Goal: Information Seeking & Learning: Learn about a topic

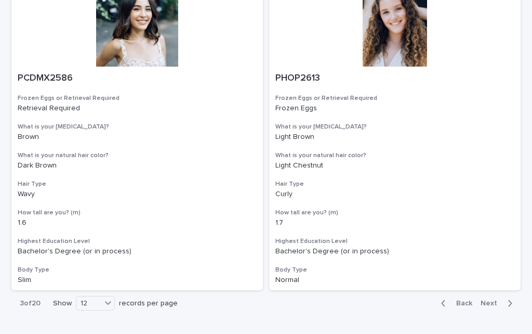
scroll to position [1703, 0]
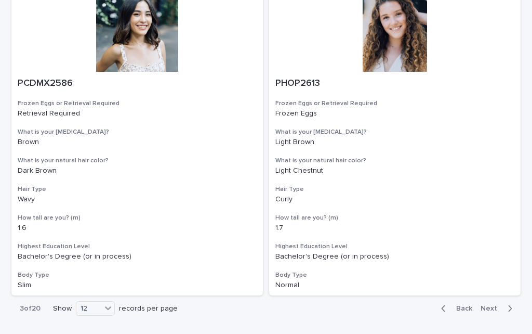
click at [501, 305] on span "Next" at bounding box center [492, 308] width 23 height 7
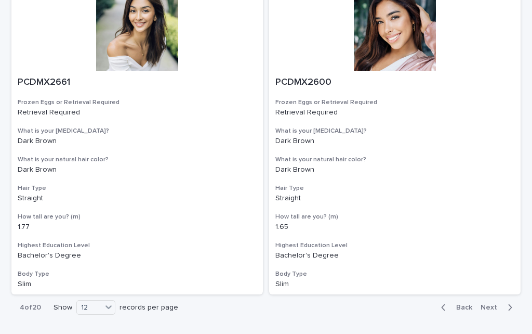
scroll to position [1703, 0]
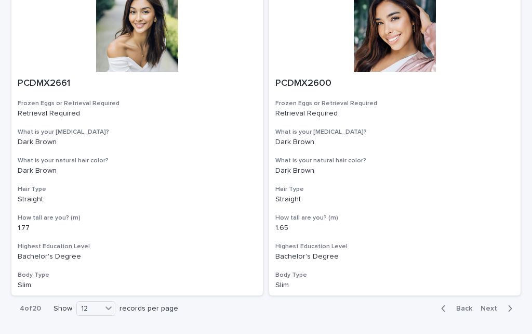
click at [497, 305] on span "Next" at bounding box center [492, 308] width 23 height 7
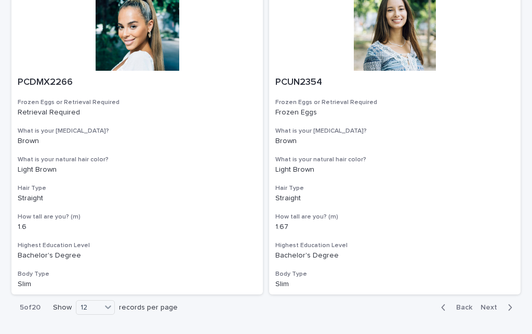
scroll to position [1703, 0]
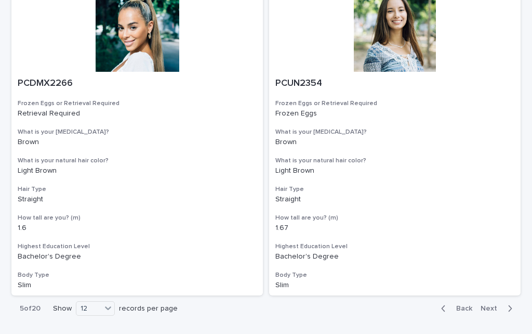
click at [493, 305] on span "Next" at bounding box center [492, 308] width 23 height 7
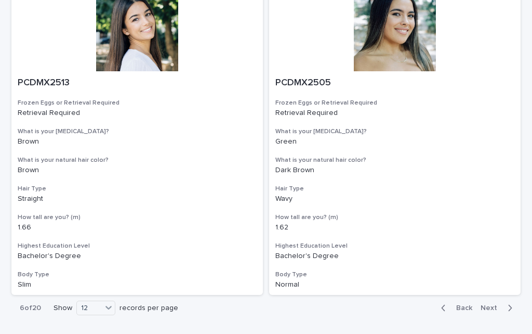
scroll to position [1703, 0]
click at [496, 304] on button "Next" at bounding box center [499, 308] width 44 height 9
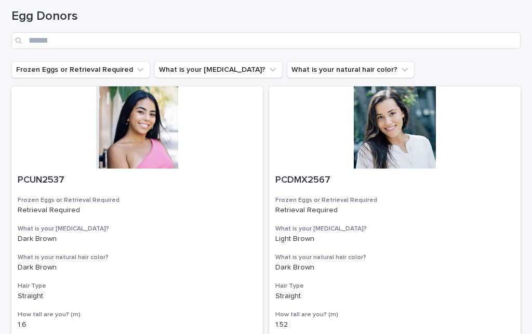
scroll to position [45, 0]
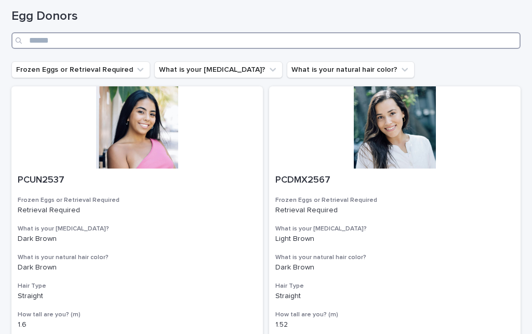
click at [80, 44] on input "Search" at bounding box center [266, 40] width 510 height 17
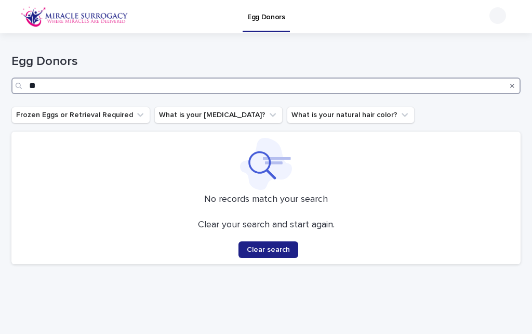
type input "*"
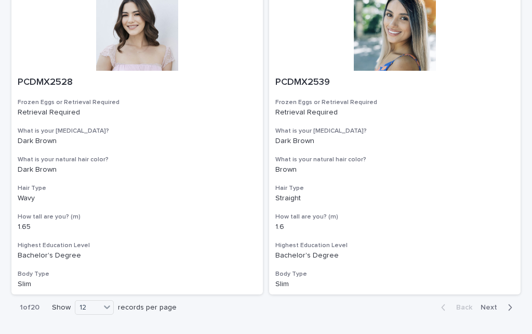
scroll to position [1703, 0]
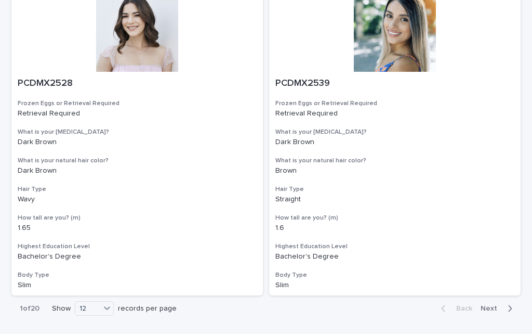
click at [493, 305] on span "Next" at bounding box center [492, 308] width 23 height 7
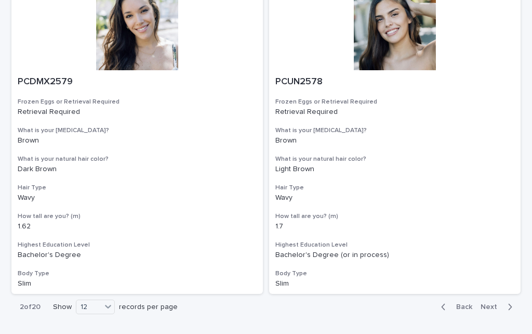
scroll to position [1703, 0]
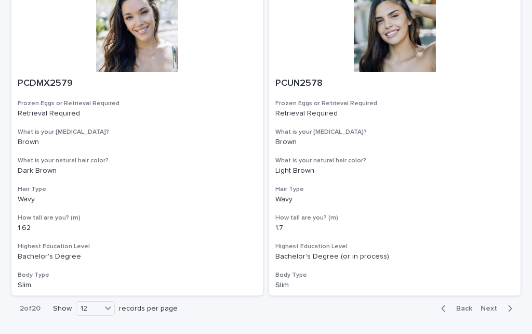
click at [493, 305] on span "Next" at bounding box center [492, 308] width 23 height 7
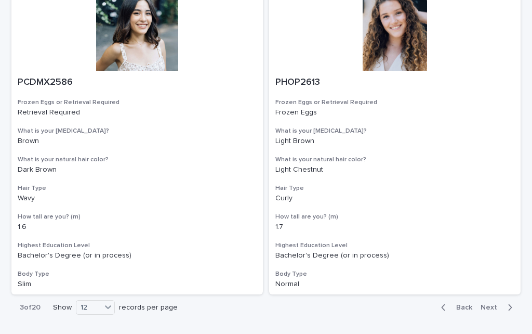
scroll to position [1703, 0]
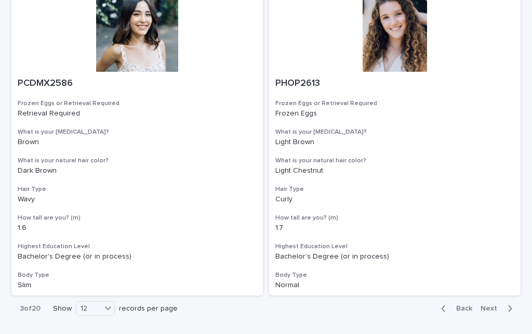
click at [495, 305] on span "Next" at bounding box center [492, 308] width 23 height 7
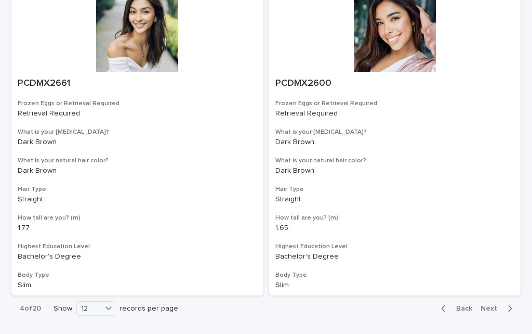
click at [499, 305] on span "Next" at bounding box center [492, 308] width 23 height 7
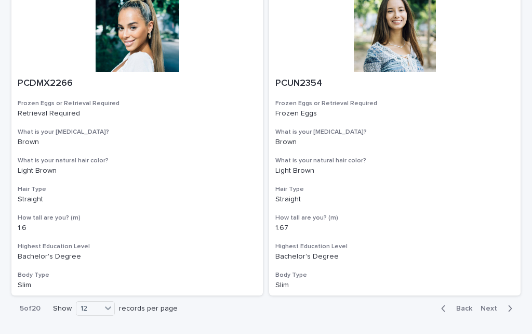
click at [499, 305] on span "Next" at bounding box center [492, 308] width 23 height 7
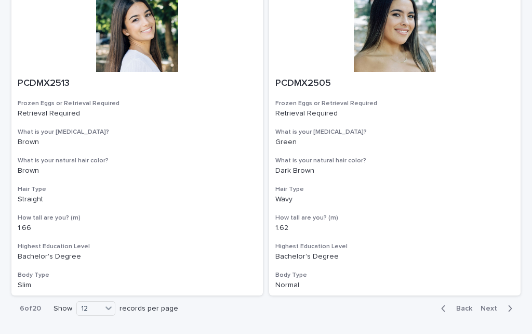
click at [497, 271] on div "PCDMX2505 Frozen Eggs or Retrieval Required Retrieval Required What is your [ME…" at bounding box center [395, 184] width 252 height 224
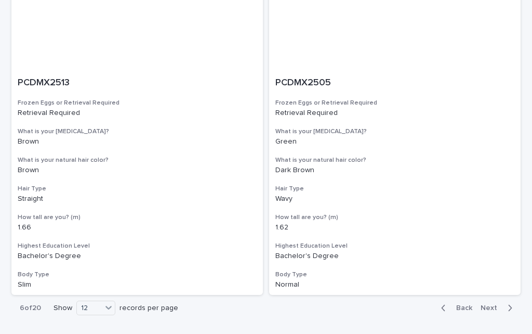
scroll to position [1703, 0]
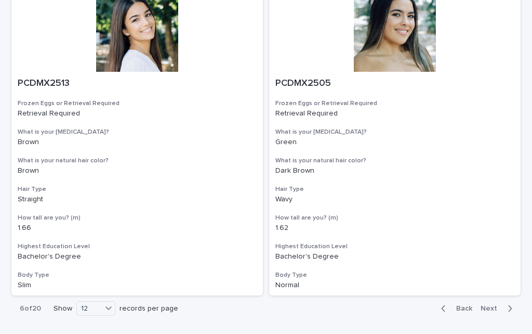
click at [497, 305] on span "Next" at bounding box center [492, 308] width 23 height 7
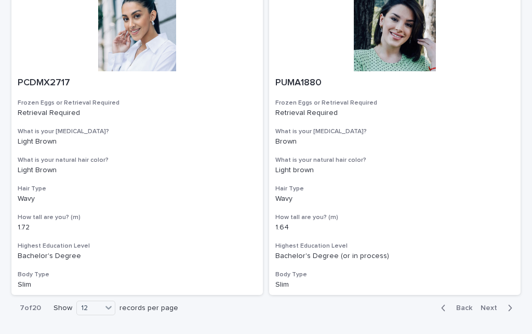
scroll to position [1703, 0]
click at [498, 305] on span "Next" at bounding box center [492, 308] width 23 height 7
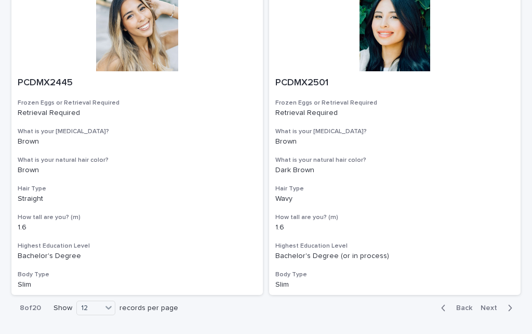
scroll to position [1703, 0]
click at [501, 305] on span "Next" at bounding box center [492, 308] width 23 height 7
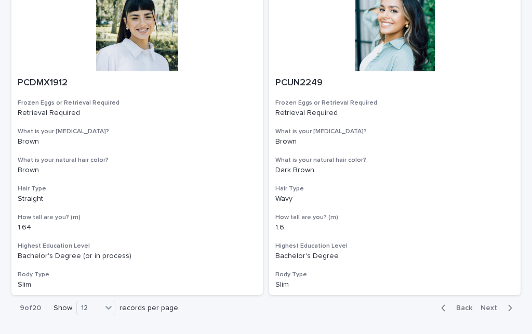
scroll to position [1703, 0]
click at [496, 305] on span "Next" at bounding box center [492, 308] width 23 height 7
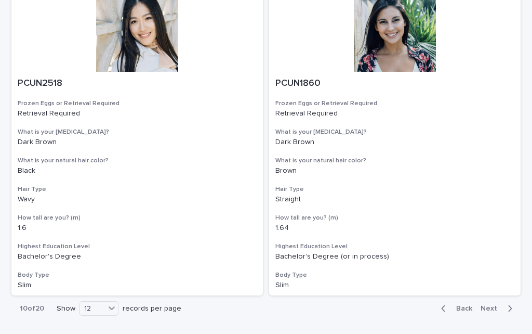
scroll to position [1703, 0]
